Goal: Information Seeking & Learning: Learn about a topic

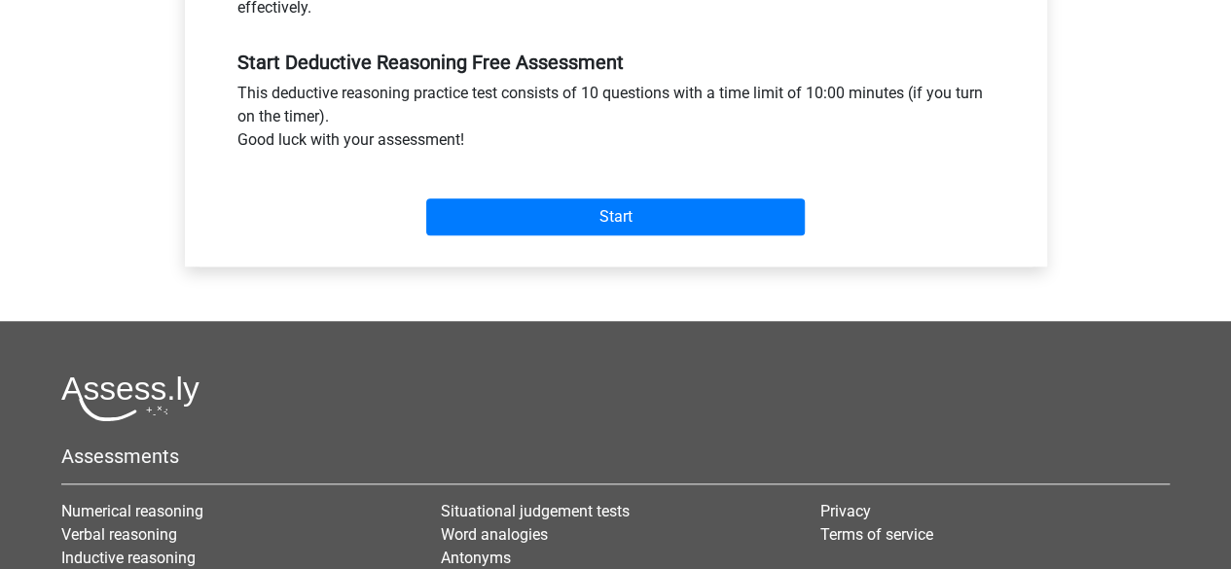
scroll to position [701, 0]
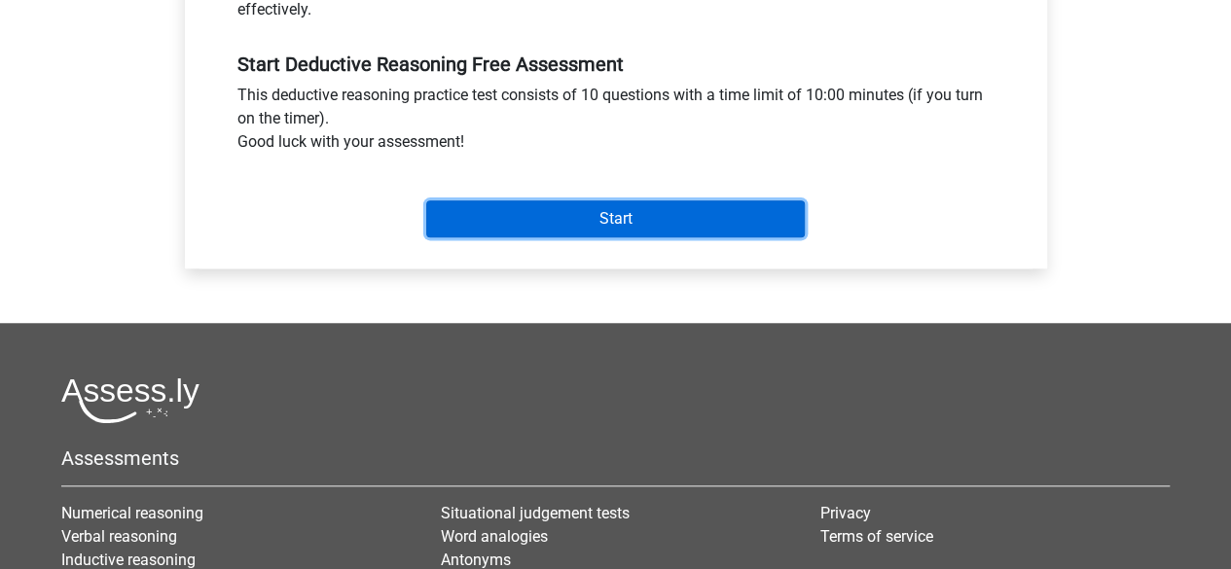
click at [677, 205] on input "Start" at bounding box center [615, 219] width 379 height 37
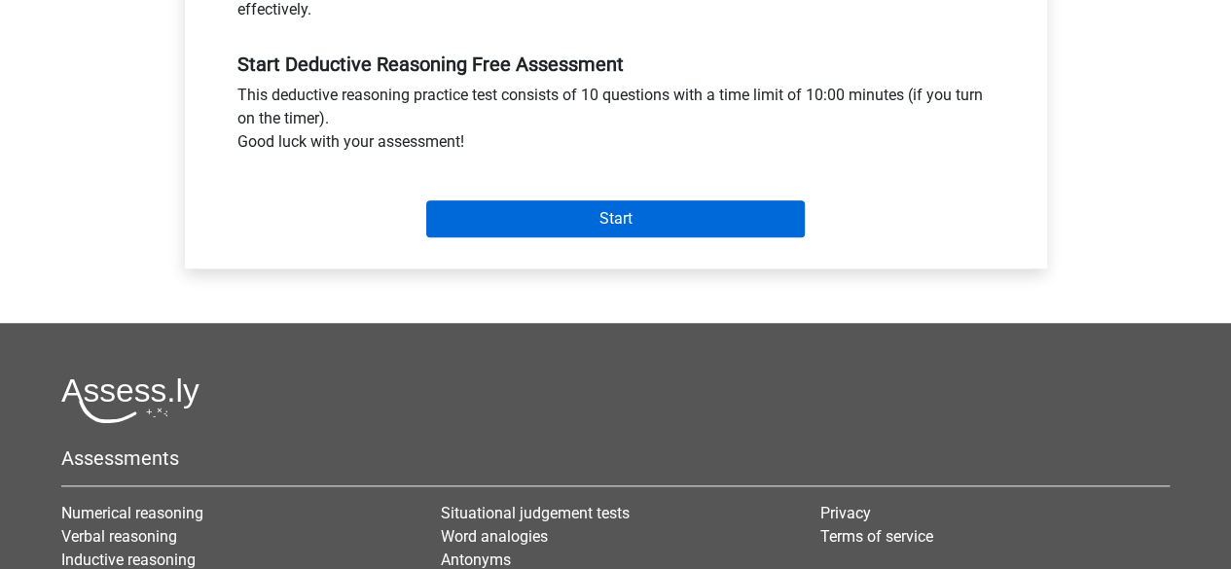
scroll to position [488, 0]
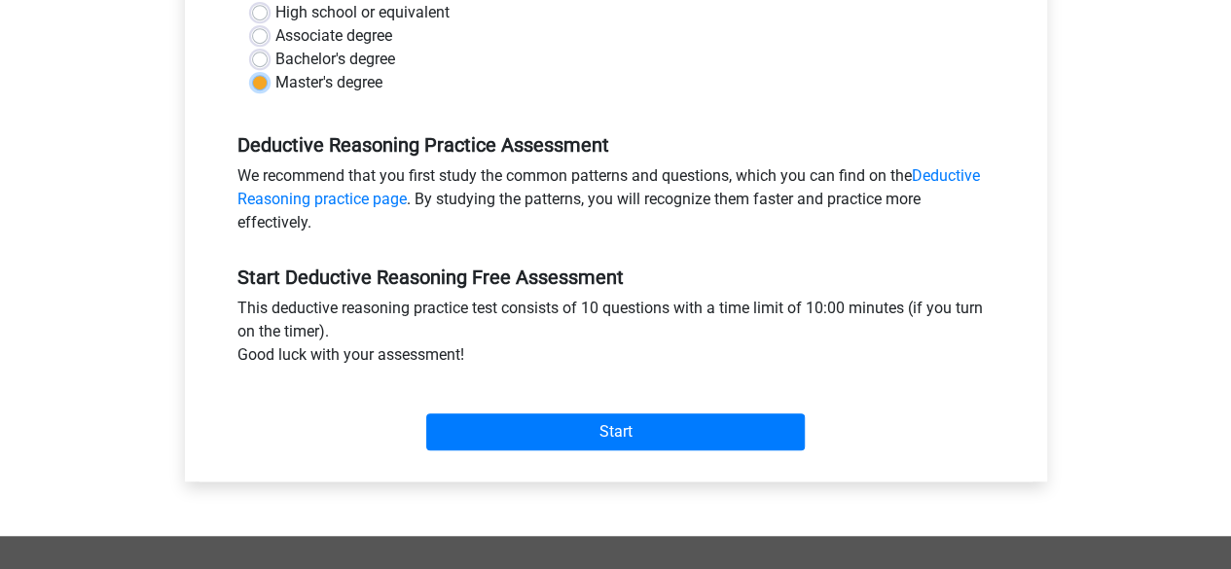
click at [252, 71] on input "Master's degree" at bounding box center [260, 80] width 16 height 19
radio input "true"
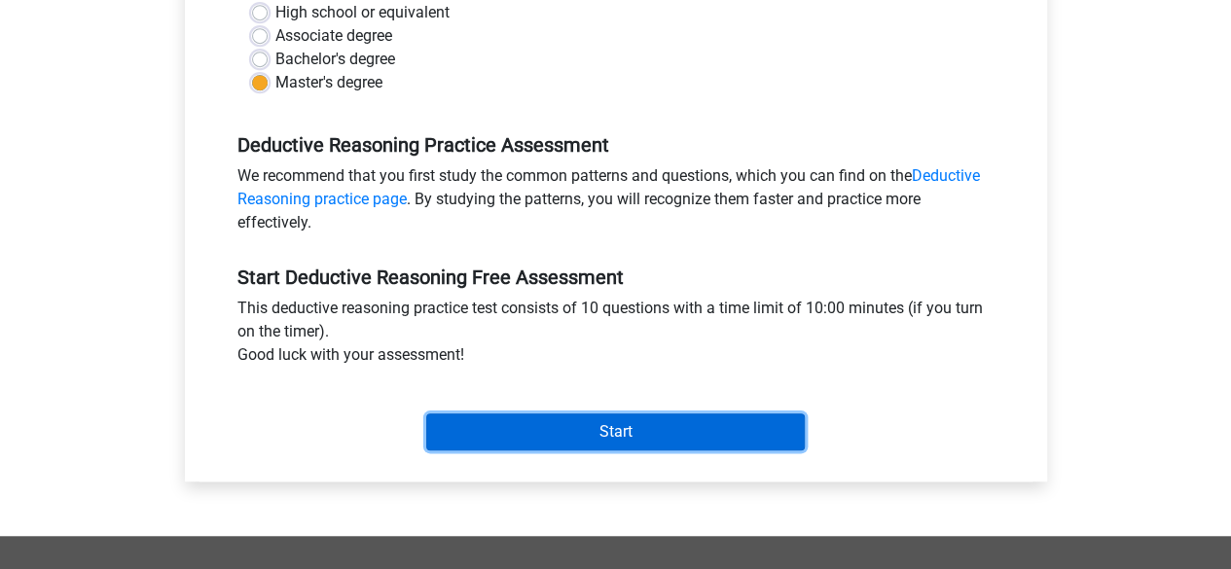
click at [577, 433] on input "Start" at bounding box center [615, 432] width 379 height 37
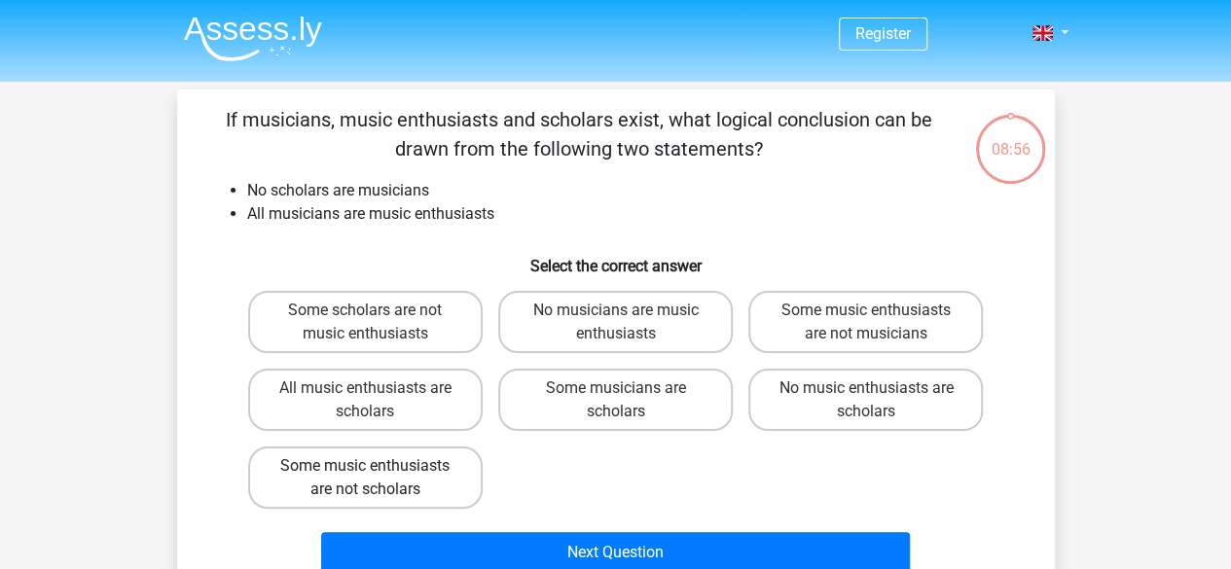
click at [383, 520] on div "Next Question" at bounding box center [616, 549] width 816 height 64
click at [850, 396] on label "No music enthusiasts are scholars" at bounding box center [866, 400] width 235 height 62
click at [866, 396] on input "No music enthusiasts are scholars" at bounding box center [872, 394] width 13 height 13
radio input "true"
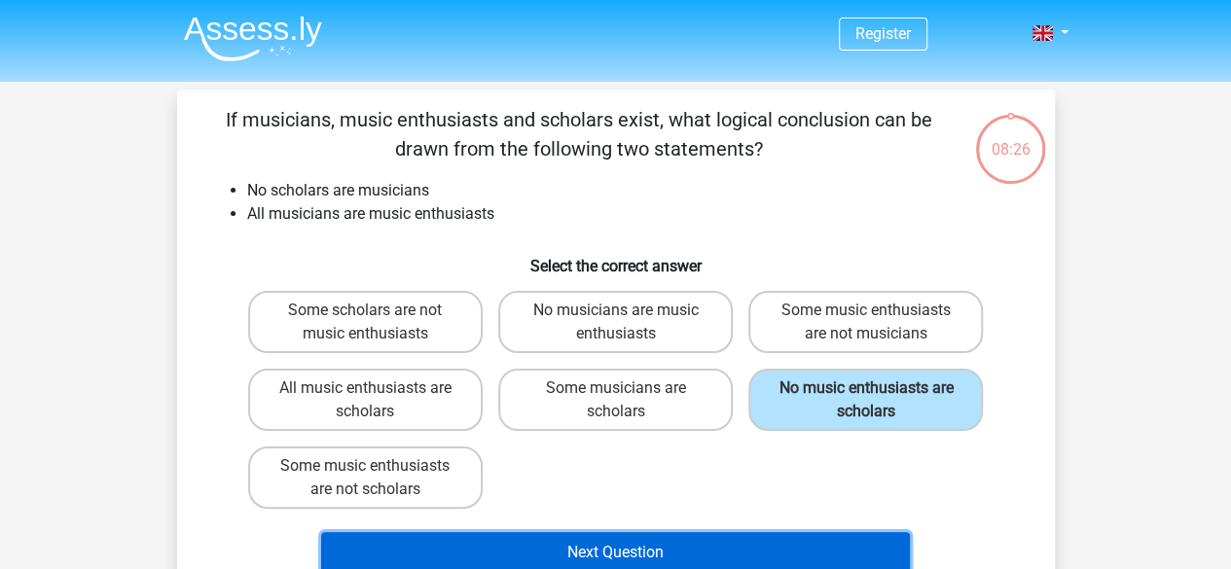
click at [626, 558] on button "Next Question" at bounding box center [615, 553] width 589 height 41
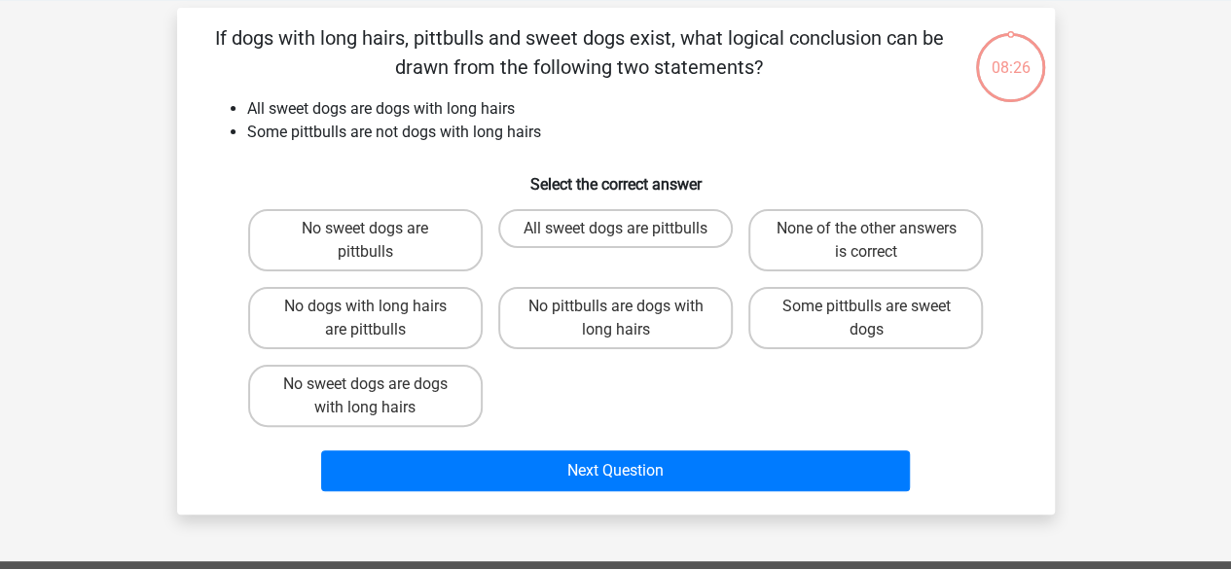
scroll to position [90, 0]
